Goal: Transaction & Acquisition: Purchase product/service

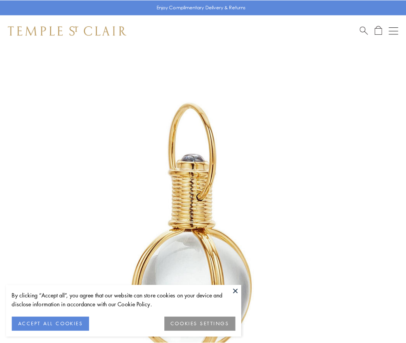
scroll to position [202, 0]
